Goal: Task Accomplishment & Management: Use online tool/utility

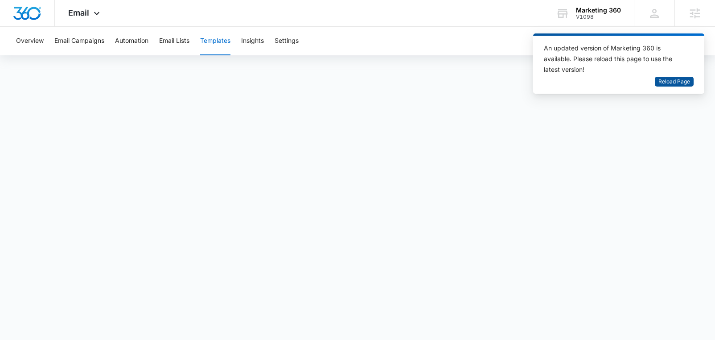
click at [656, 82] on button "Reload Page" at bounding box center [674, 82] width 39 height 10
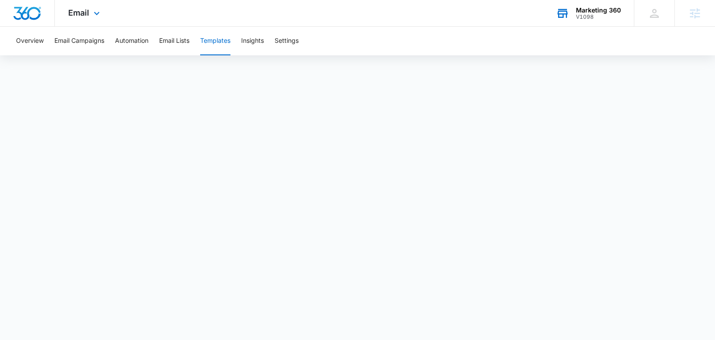
click at [609, 10] on div "Marketing 360" at bounding box center [598, 10] width 45 height 7
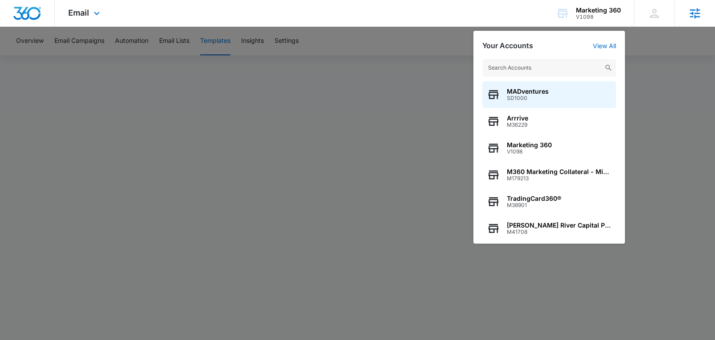
click at [690, 13] on icon at bounding box center [695, 13] width 10 height 10
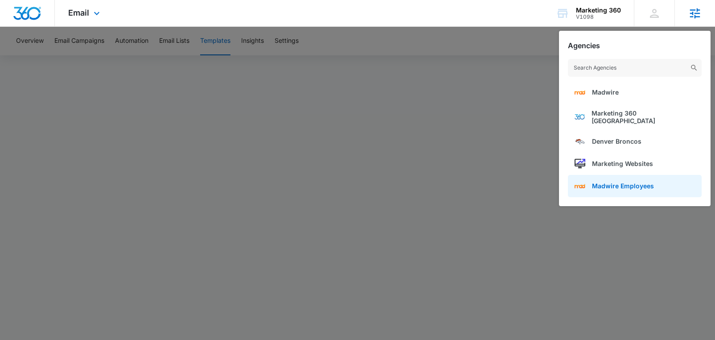
click at [623, 182] on span "Madwire Employees" at bounding box center [623, 186] width 62 height 8
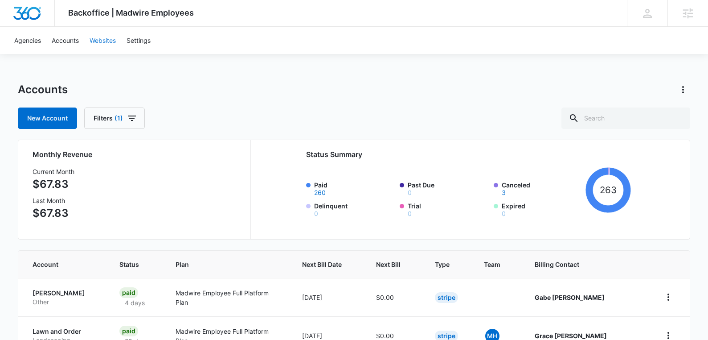
click at [98, 38] on link "Websites" at bounding box center [102, 40] width 37 height 27
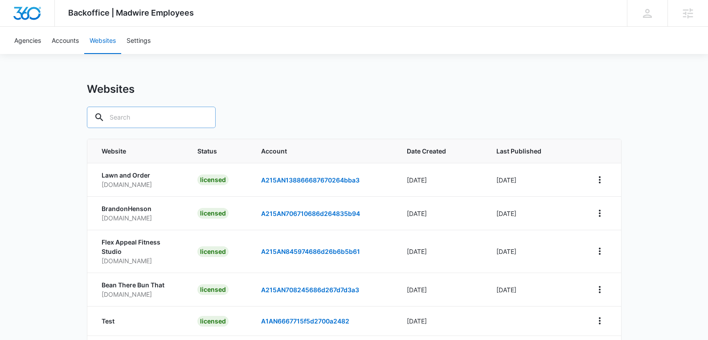
click at [170, 111] on input "text" at bounding box center [151, 116] width 129 height 21
type input "casey"
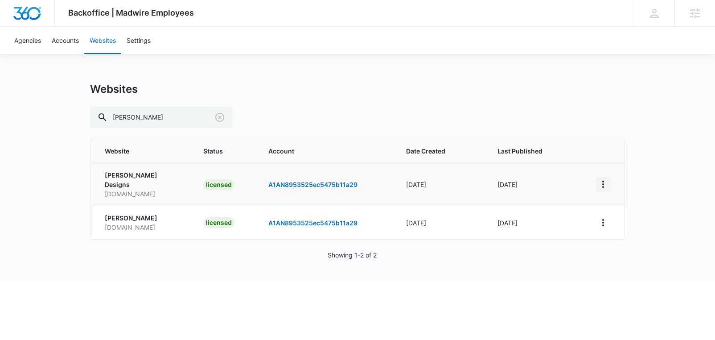
click at [603, 180] on icon "View More" at bounding box center [603, 184] width 11 height 11
click at [637, 204] on link "Edit Website" at bounding box center [625, 205] width 36 height 8
